Goal: Task Accomplishment & Management: Use online tool/utility

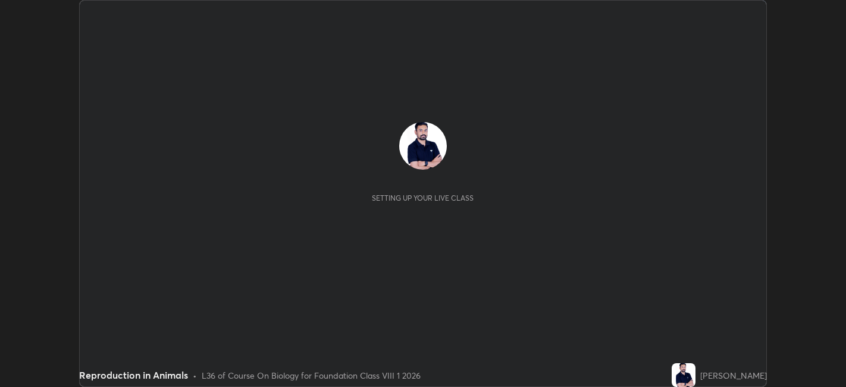
scroll to position [387, 846]
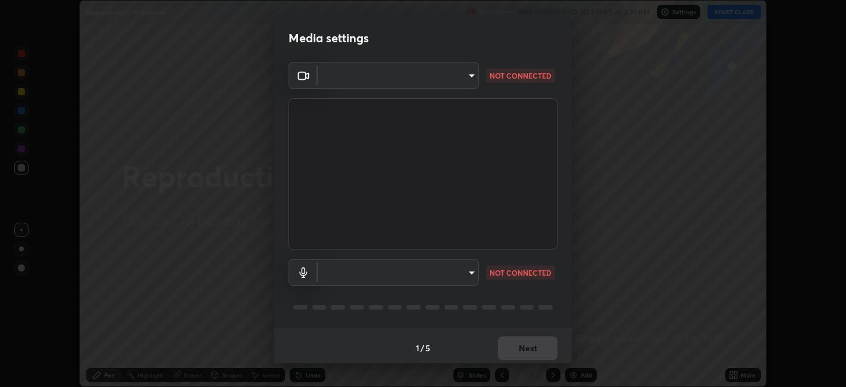
type input "e8d69c7dc0c2a56c5aabaa85415bde81fe71d5f71f3198f3fc497bb9ff74f4e0"
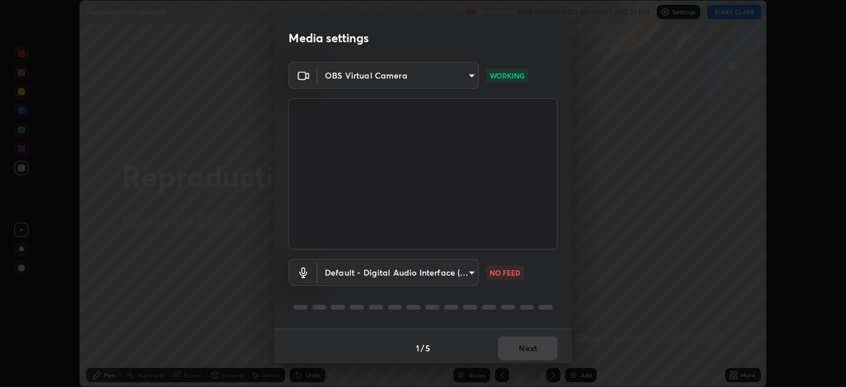
click at [470, 274] on body "Erase all Reproduction in Animals Recording WAS SCHEDULED TO START AT 2:31 PM S…" at bounding box center [423, 193] width 846 height 387
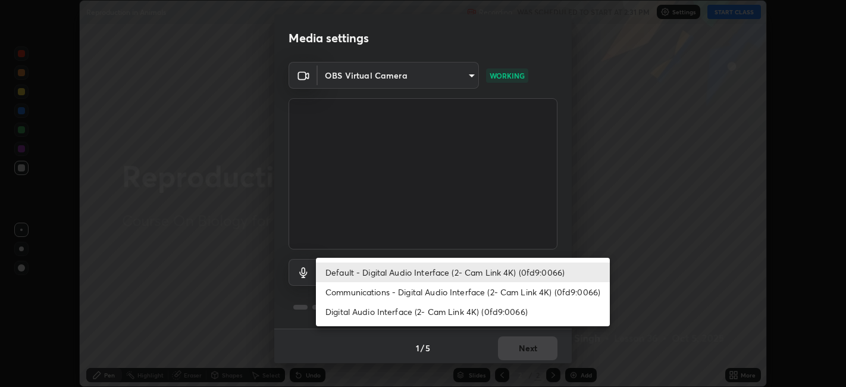
click at [418, 288] on li "Communications - Digital Audio Interface (2- Cam Link 4K) (0fd9:0066)" at bounding box center [463, 292] width 294 height 20
type input "communications"
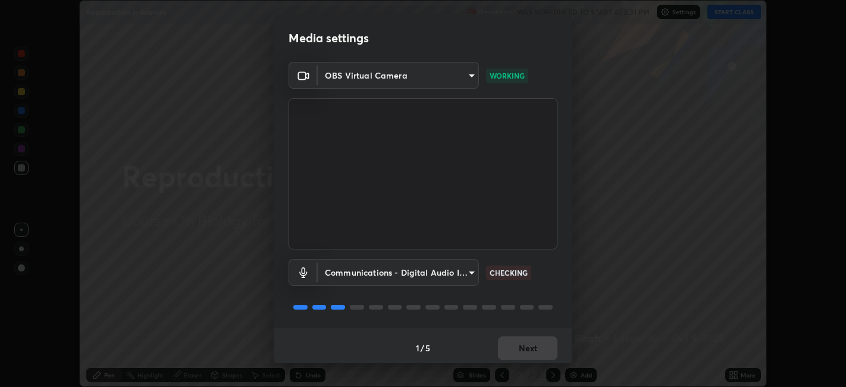
scroll to position [3, 0]
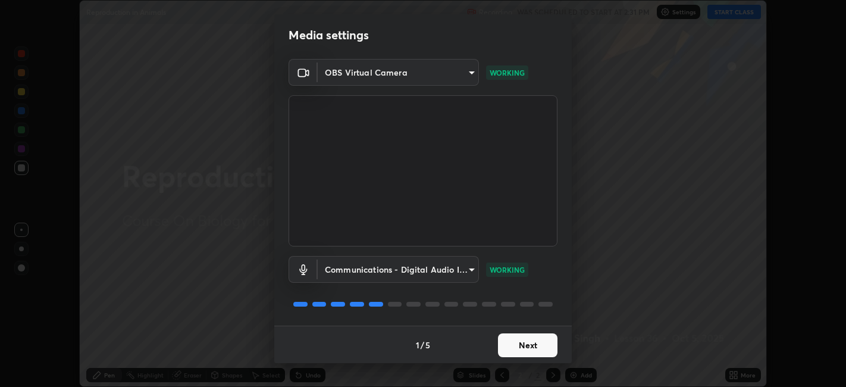
click at [529, 349] on button "Next" at bounding box center [528, 345] width 60 height 24
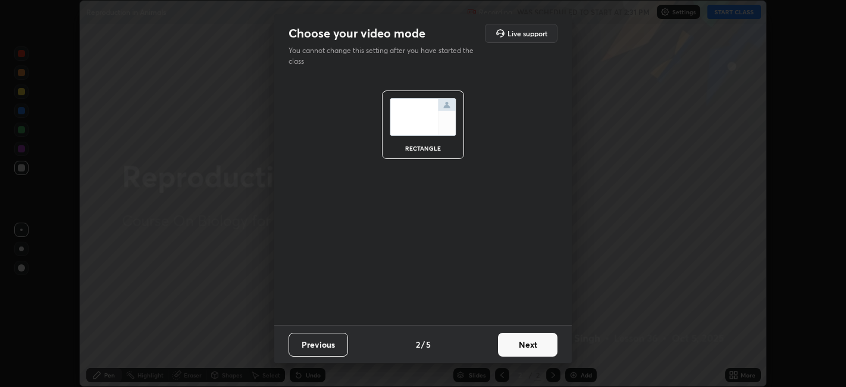
click at [532, 346] on button "Next" at bounding box center [528, 345] width 60 height 24
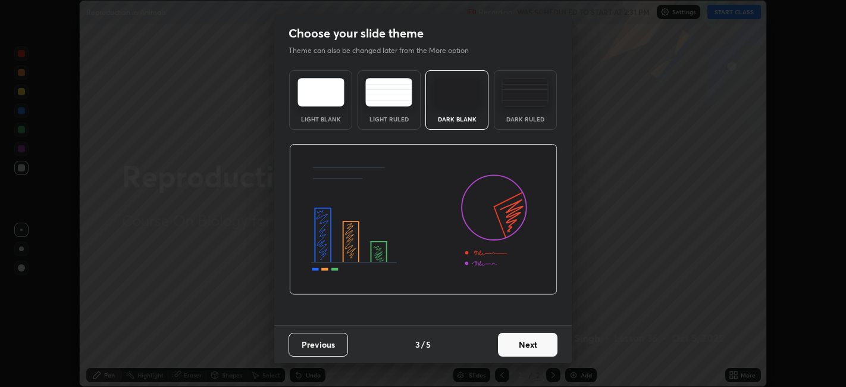
click at [535, 345] on button "Next" at bounding box center [528, 345] width 60 height 24
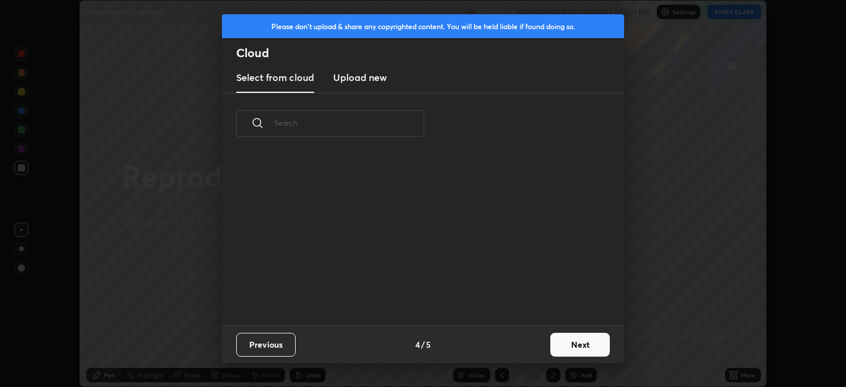
click at [565, 343] on button "Next" at bounding box center [581, 345] width 60 height 24
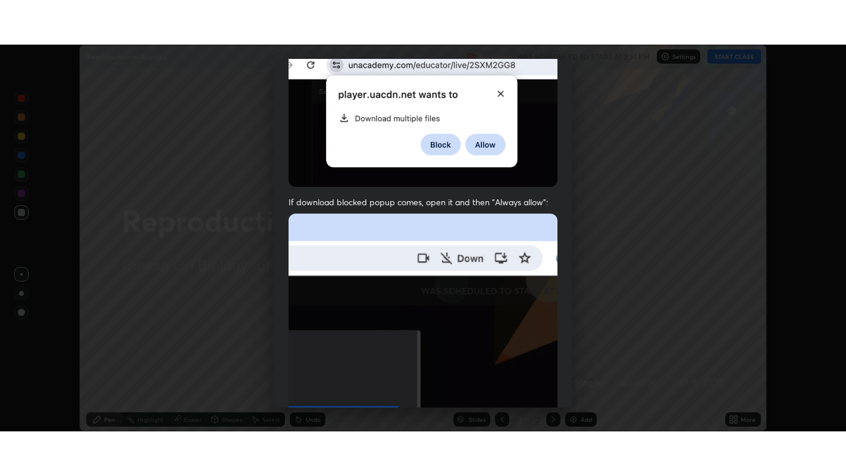
scroll to position [246, 0]
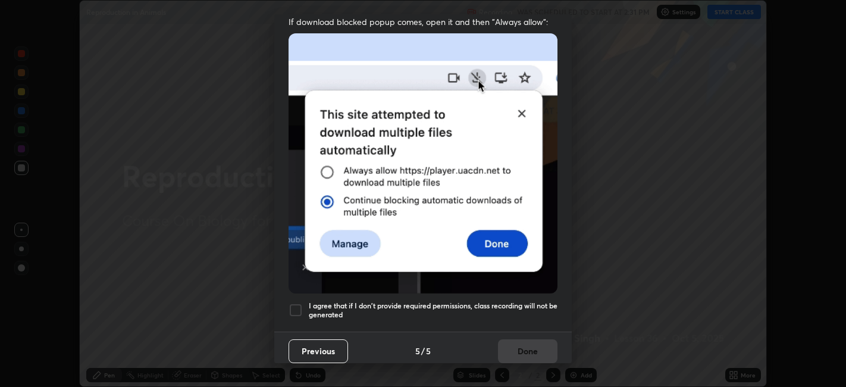
click at [298, 304] on div at bounding box center [296, 310] width 14 height 14
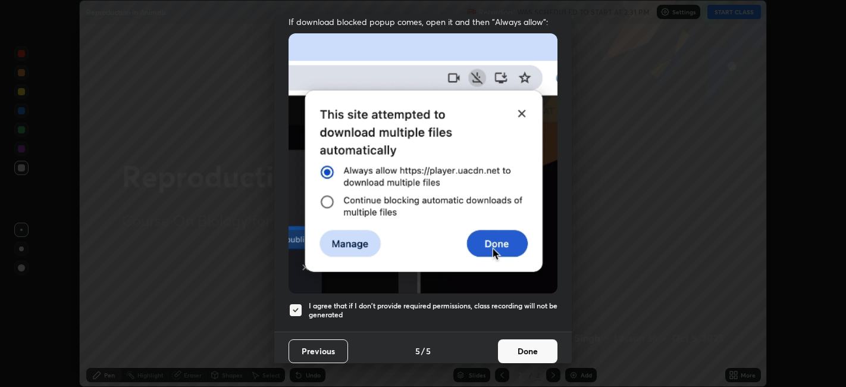
click at [521, 343] on button "Done" at bounding box center [528, 351] width 60 height 24
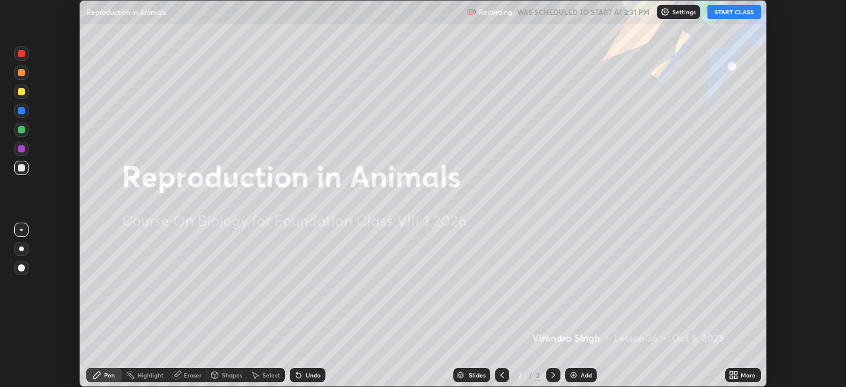
click at [730, 14] on button "START CLASS" at bounding box center [735, 12] width 54 height 14
click at [732, 372] on icon at bounding box center [731, 372] width 3 height 3
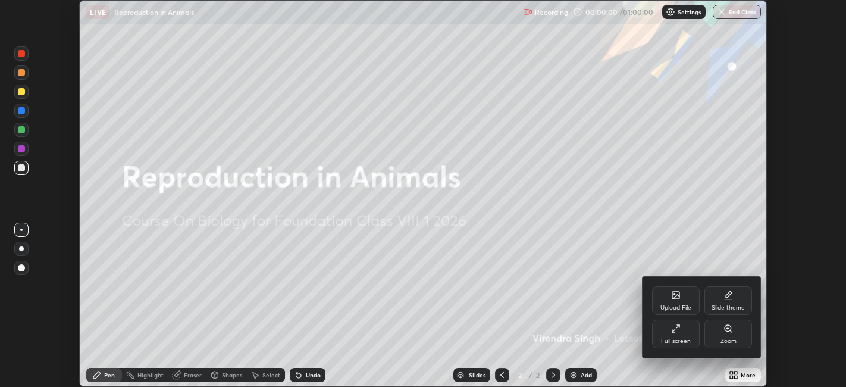
click at [669, 335] on div "Full screen" at bounding box center [676, 334] width 48 height 29
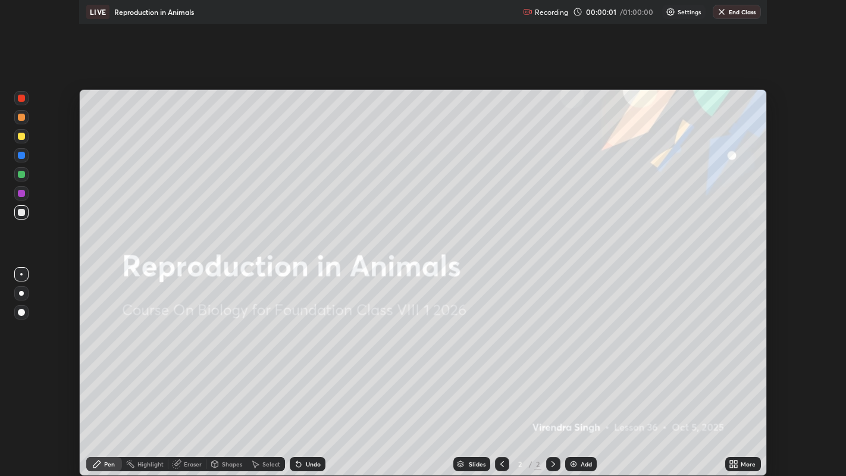
scroll to position [476, 846]
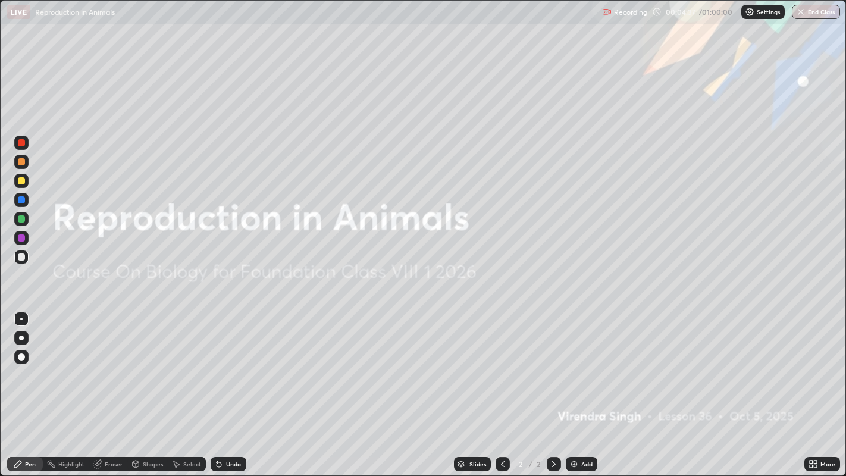
click at [576, 386] on img at bounding box center [575, 465] width 10 height 10
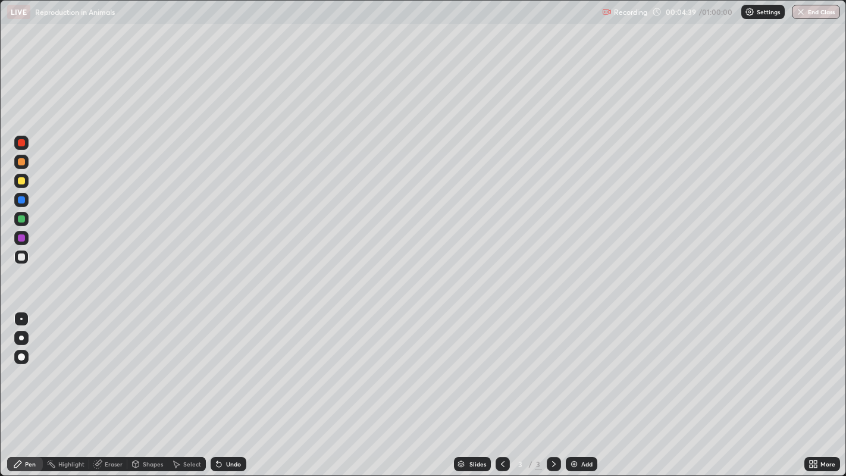
click at [21, 337] on div at bounding box center [21, 338] width 5 height 5
click at [26, 181] on div at bounding box center [21, 181] width 14 height 14
click at [21, 256] on div at bounding box center [21, 257] width 7 height 7
click at [22, 161] on div at bounding box center [21, 161] width 7 height 7
click at [22, 219] on div at bounding box center [21, 218] width 7 height 7
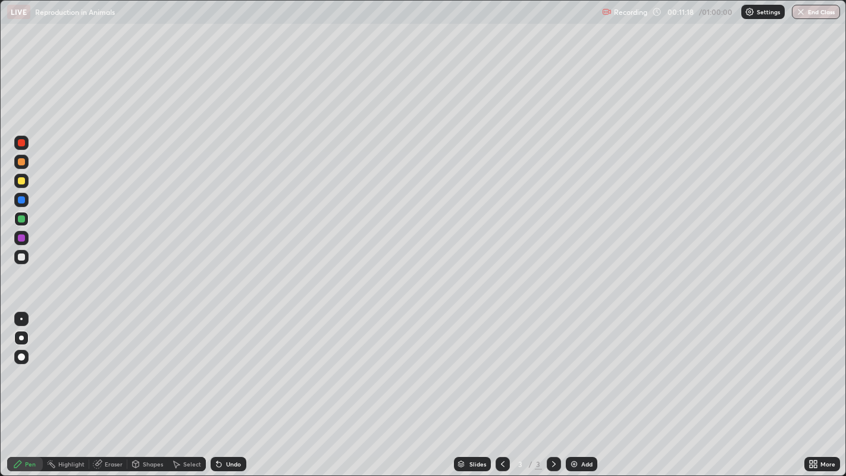
click at [218, 386] on icon at bounding box center [219, 464] width 5 height 5
click at [217, 386] on icon at bounding box center [219, 464] width 5 height 5
click at [28, 182] on div at bounding box center [21, 181] width 14 height 14
click at [217, 386] on icon at bounding box center [219, 464] width 5 height 5
click at [219, 386] on icon at bounding box center [219, 464] width 5 height 5
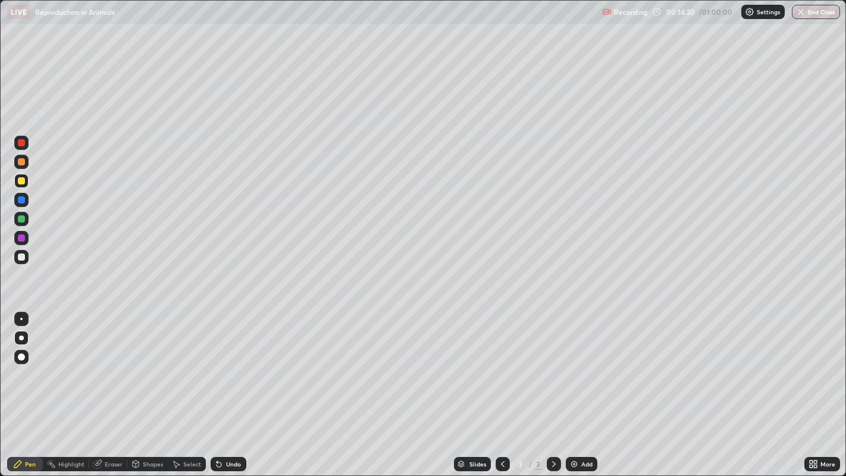
click at [215, 386] on icon at bounding box center [219, 465] width 10 height 10
click at [24, 168] on div at bounding box center [21, 162] width 14 height 14
click at [22, 161] on div at bounding box center [21, 161] width 7 height 7
click at [23, 239] on div at bounding box center [21, 238] width 7 height 7
click at [23, 220] on div at bounding box center [21, 218] width 7 height 7
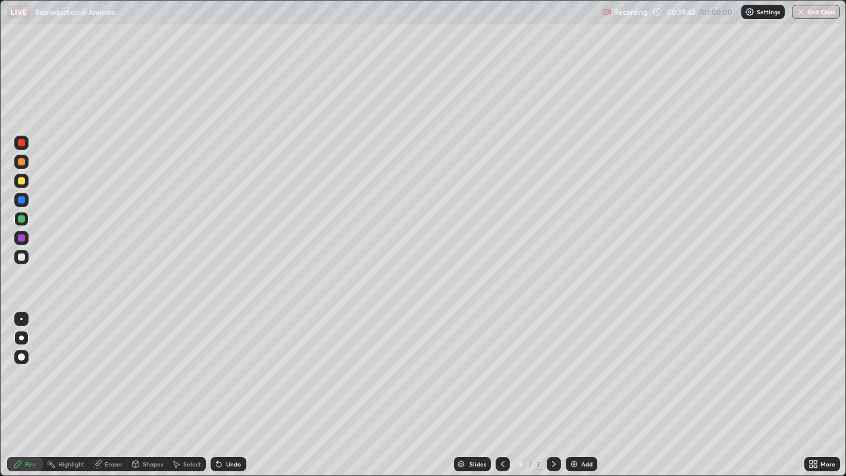
click at [22, 183] on div at bounding box center [21, 180] width 7 height 7
click at [231, 386] on div "Undo" at bounding box center [229, 464] width 36 height 14
click at [24, 219] on div at bounding box center [21, 218] width 7 height 7
click at [582, 386] on div "Add" at bounding box center [587, 464] width 11 height 6
click at [503, 386] on icon at bounding box center [503, 465] width 10 height 10
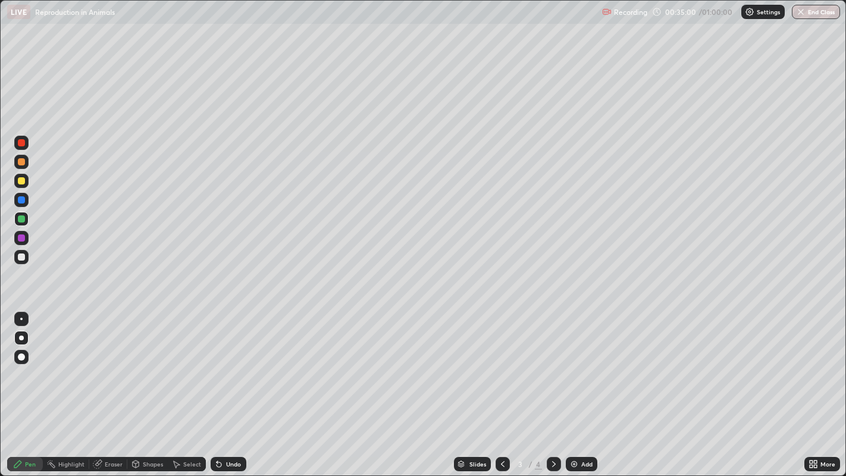
click at [21, 148] on div at bounding box center [21, 143] width 14 height 14
click at [227, 386] on div "Undo" at bounding box center [233, 464] width 15 height 6
click at [228, 386] on div "Undo" at bounding box center [229, 464] width 36 height 14
click at [552, 386] on div at bounding box center [554, 464] width 14 height 14
click at [576, 386] on img at bounding box center [575, 465] width 10 height 10
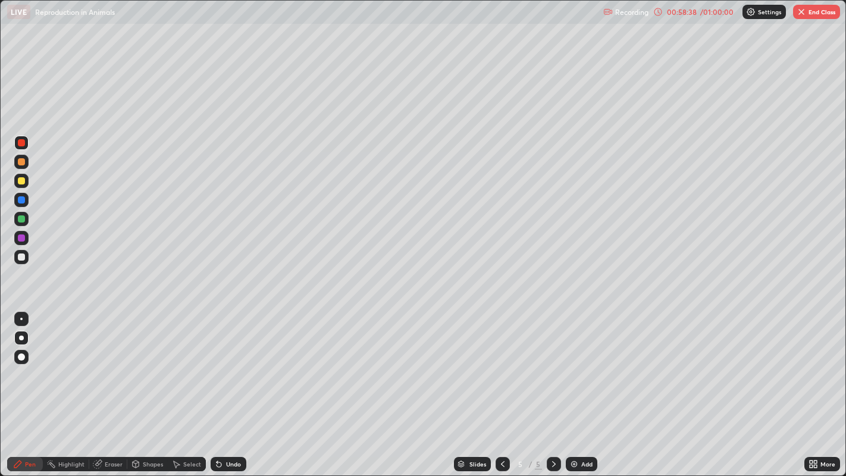
click at [22, 258] on div at bounding box center [21, 257] width 7 height 7
click at [21, 182] on div at bounding box center [21, 180] width 7 height 7
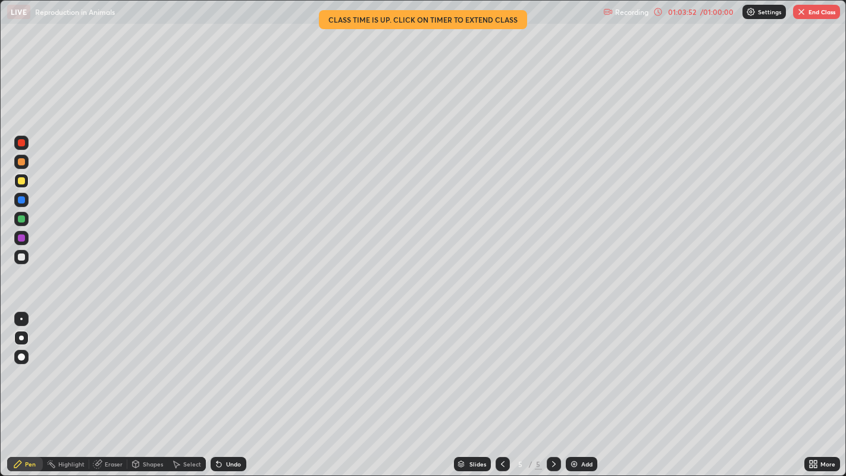
click at [230, 386] on div "Undo" at bounding box center [233, 464] width 15 height 6
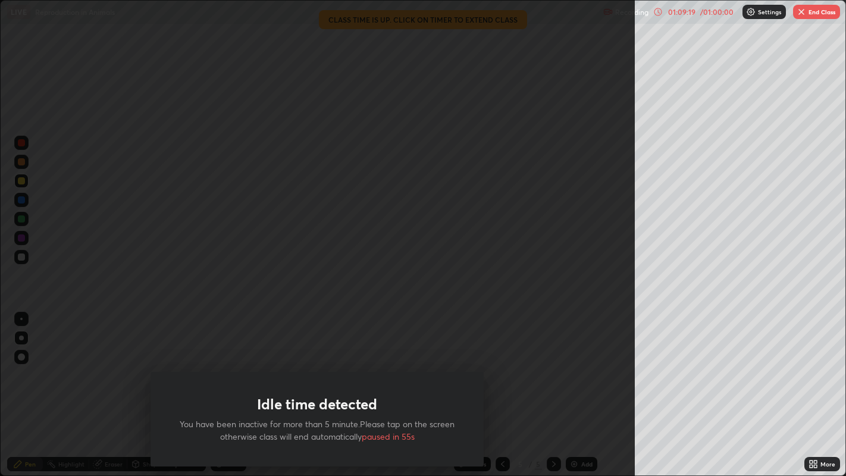
click at [110, 339] on div "Idle time detected You have been inactive for more than 5 minute.Please tap on …" at bounding box center [317, 238] width 635 height 476
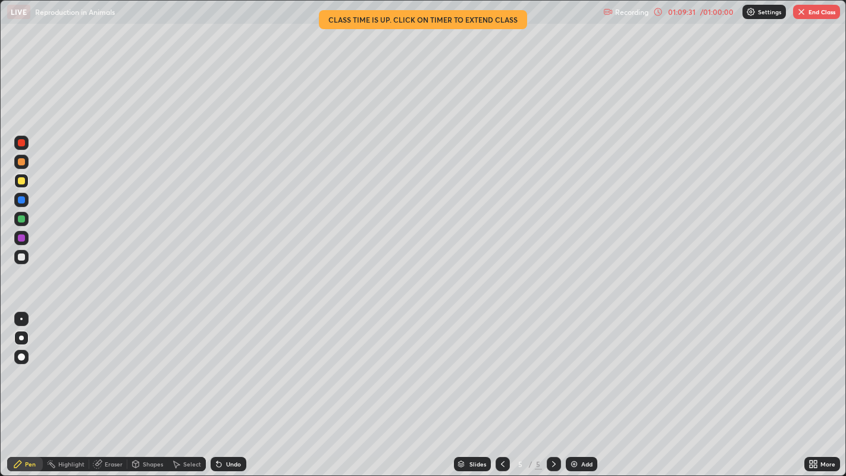
click at [815, 11] on button "End Class" at bounding box center [816, 12] width 47 height 14
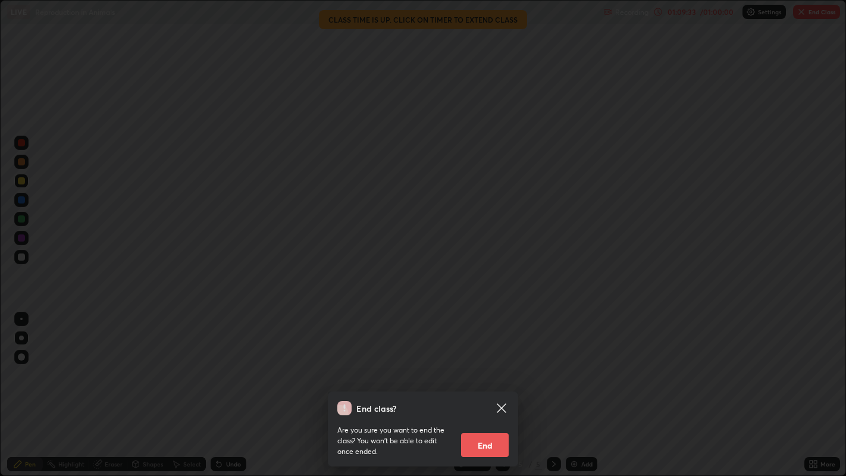
click at [498, 302] on div "End class? Are you sure you want to end the class? You won’t be able to edit on…" at bounding box center [423, 238] width 846 height 476
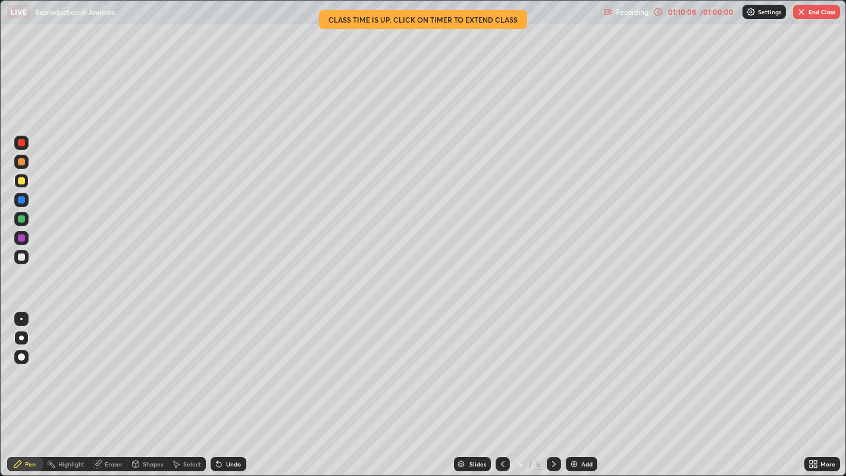
click at [808, 14] on button "End Class" at bounding box center [816, 12] width 47 height 14
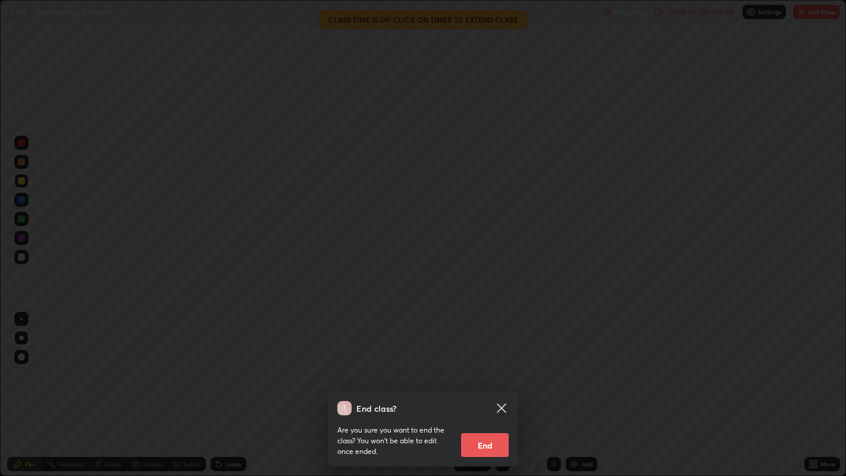
click at [483, 386] on button "End" at bounding box center [485, 445] width 48 height 24
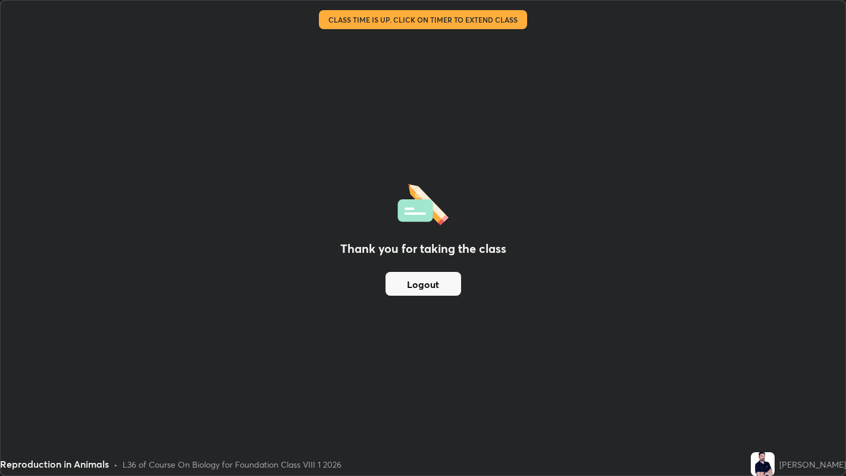
click at [432, 284] on button "Logout" at bounding box center [424, 284] width 76 height 24
